Goal: Task Accomplishment & Management: Use online tool/utility

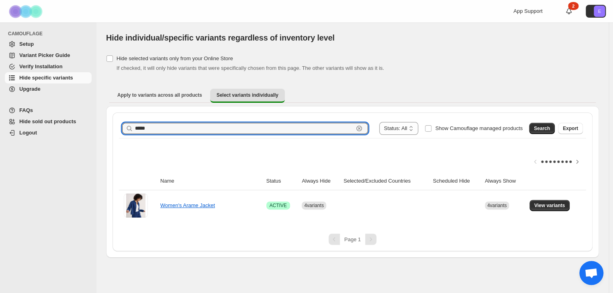
drag, startPoint x: 0, startPoint y: 0, endPoint x: 157, endPoint y: 157, distance: 222.0
click at [157, 134] on div "***** Clear" at bounding box center [245, 128] width 246 height 11
click at [529, 134] on button "Search" at bounding box center [542, 128] width 26 height 11
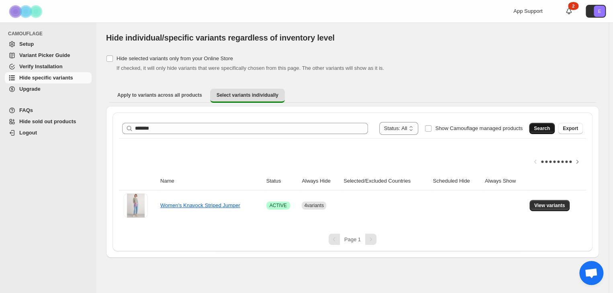
scroll to position [34, 0]
click at [565, 209] on span "View variants" at bounding box center [549, 205] width 31 height 6
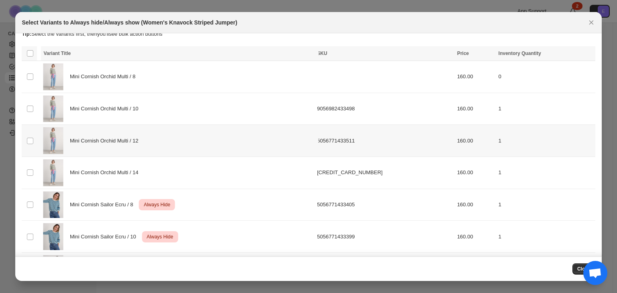
scroll to position [0, 0]
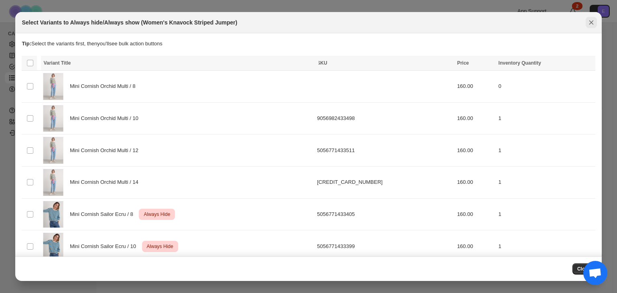
click at [589, 25] on icon "Close" at bounding box center [591, 22] width 4 height 4
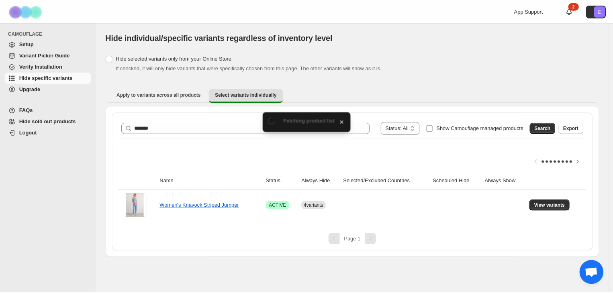
scroll to position [34, 0]
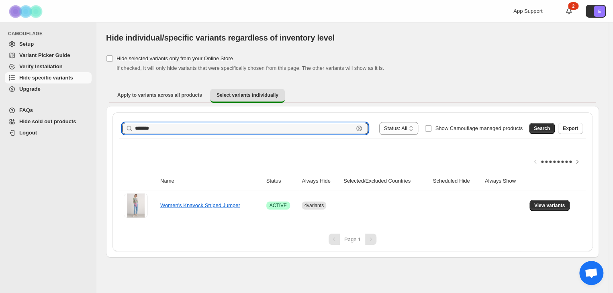
drag, startPoint x: 217, startPoint y: 130, endPoint x: 165, endPoint y: 122, distance: 52.4
click at [165, 123] on div "******* Clear" at bounding box center [245, 128] width 246 height 11
drag, startPoint x: 209, startPoint y: 124, endPoint x: 131, endPoint y: 120, distance: 78.4
click at [131, 120] on div "**********" at bounding box center [352, 139] width 512 height 235
click at [535, 126] on span "Search" at bounding box center [542, 128] width 16 height 6
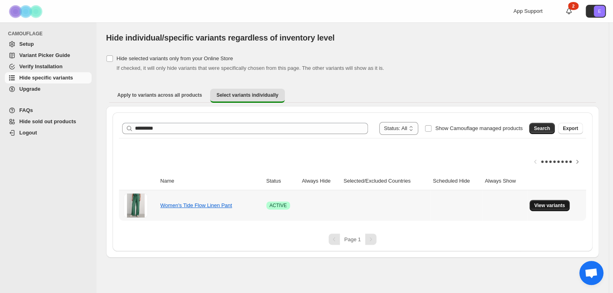
click at [565, 209] on span "View variants" at bounding box center [549, 205] width 31 height 6
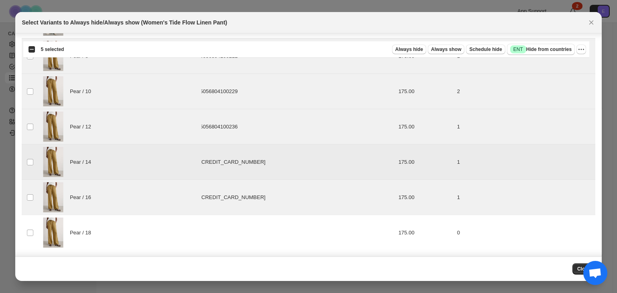
scroll to position [265, 0]
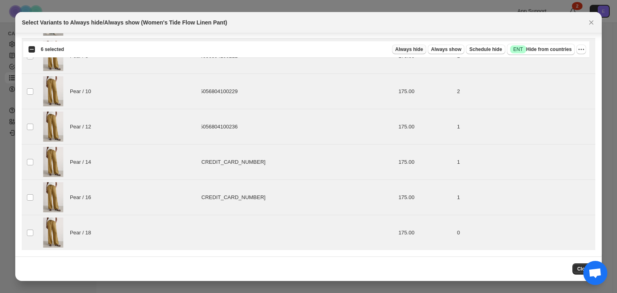
click at [395, 51] on span "Always hide" at bounding box center [409, 49] width 28 height 6
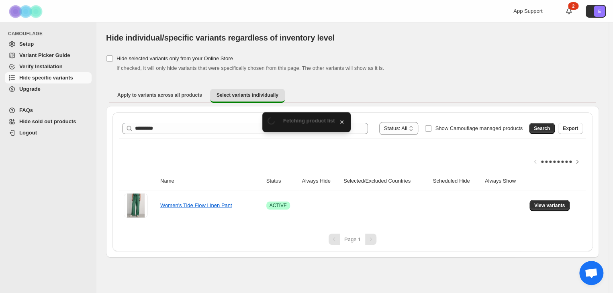
scroll to position [34, 0]
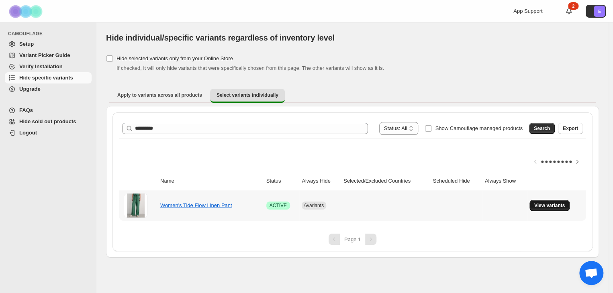
click at [551, 209] on span "View variants" at bounding box center [549, 205] width 31 height 6
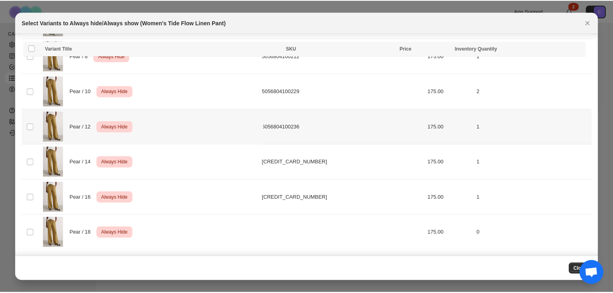
scroll to position [265, 0]
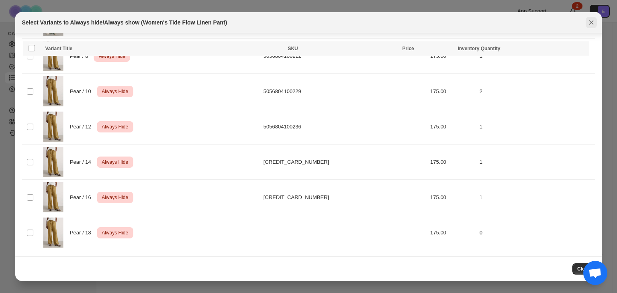
click at [587, 26] on icon "Close" at bounding box center [591, 22] width 8 height 8
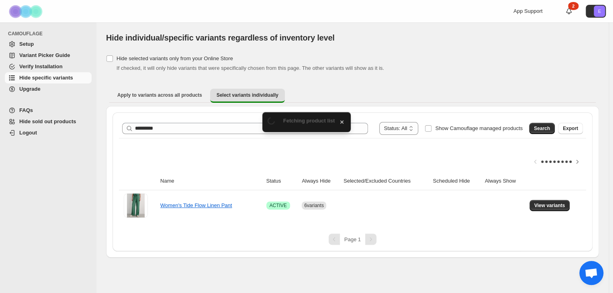
scroll to position [34, 0]
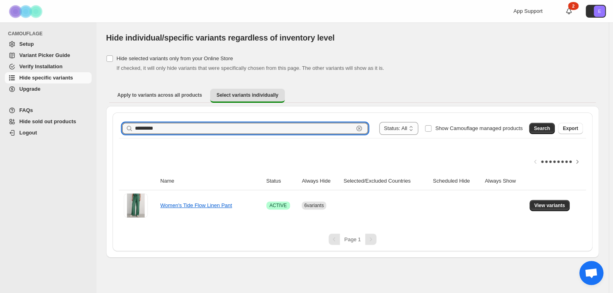
drag, startPoint x: 206, startPoint y: 127, endPoint x: 151, endPoint y: 123, distance: 55.6
click at [151, 123] on div "**********" at bounding box center [352, 128] width 467 height 19
click at [536, 129] on button "Search" at bounding box center [542, 128] width 26 height 11
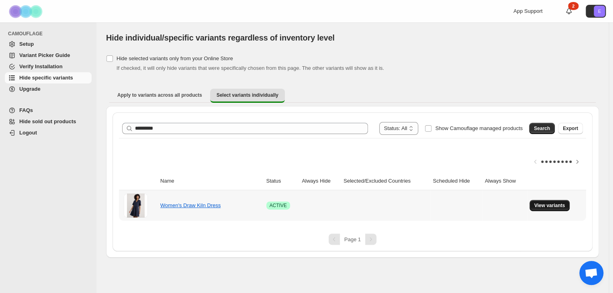
click at [551, 209] on span "View variants" at bounding box center [549, 205] width 31 height 6
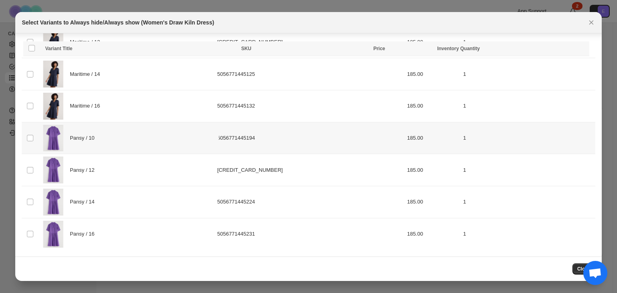
scroll to position [113, 0]
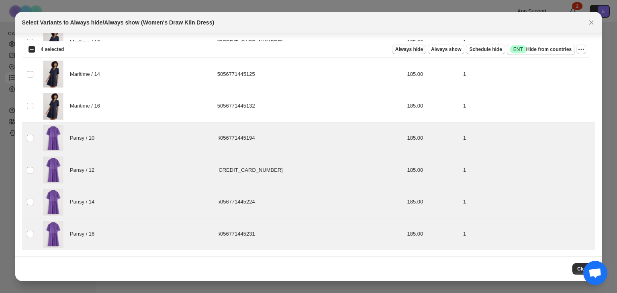
click at [395, 52] on span "Always hide" at bounding box center [409, 49] width 28 height 6
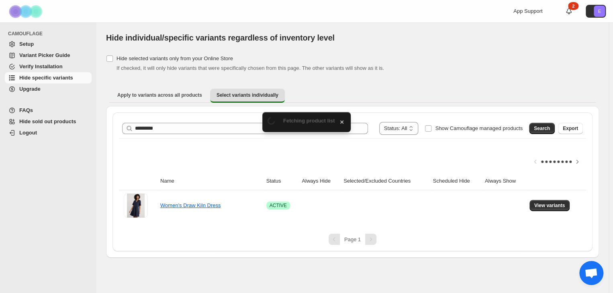
scroll to position [34, 0]
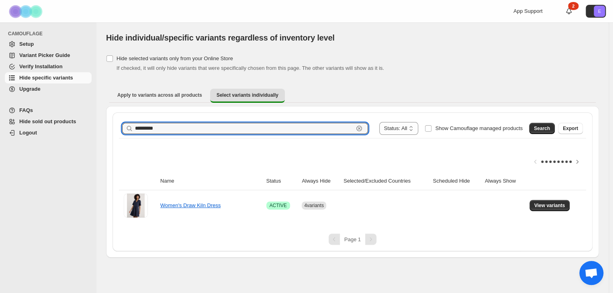
drag, startPoint x: 205, startPoint y: 122, endPoint x: 143, endPoint y: 119, distance: 61.9
click at [145, 120] on div "**********" at bounding box center [352, 181] width 480 height 139
click at [534, 125] on span "Search" at bounding box center [542, 128] width 16 height 6
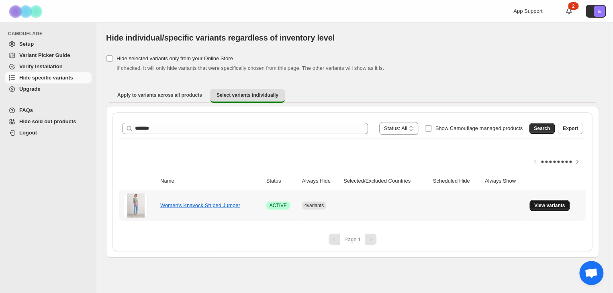
click at [561, 211] on button "View variants" at bounding box center [549, 205] width 41 height 11
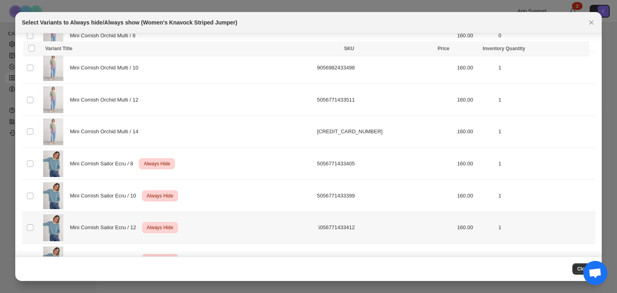
scroll to position [0, 0]
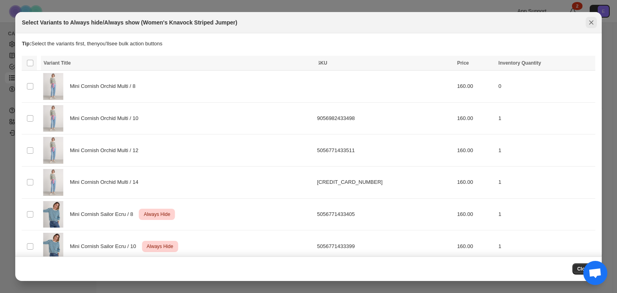
click at [590, 25] on icon "Close" at bounding box center [591, 22] width 4 height 4
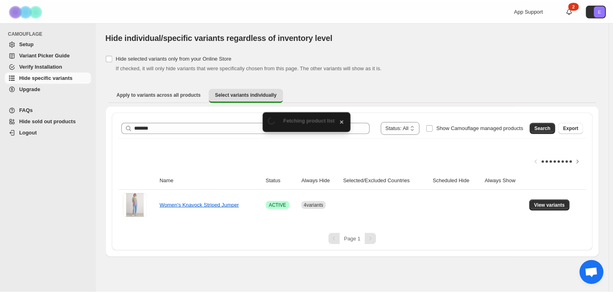
scroll to position [34, 0]
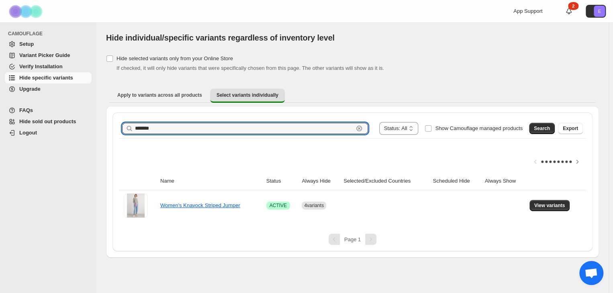
drag, startPoint x: 194, startPoint y: 128, endPoint x: 157, endPoint y: 124, distance: 37.5
click at [157, 124] on div "******* Clear" at bounding box center [245, 128] width 246 height 11
type input "*******"
click at [534, 127] on span "Search" at bounding box center [542, 128] width 16 height 6
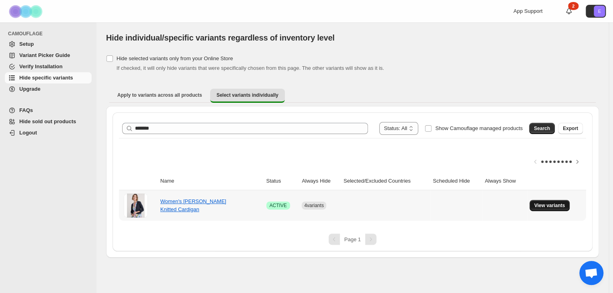
click at [552, 209] on span "View variants" at bounding box center [549, 205] width 31 height 6
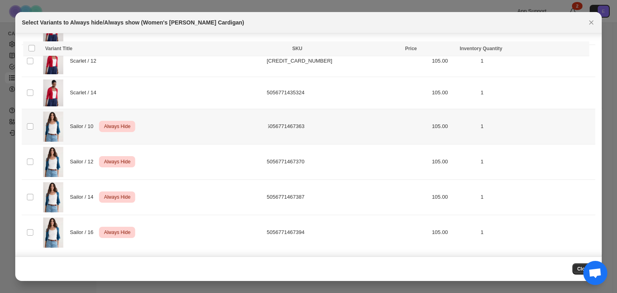
scroll to position [226, 0]
